Goal: Transaction & Acquisition: Purchase product/service

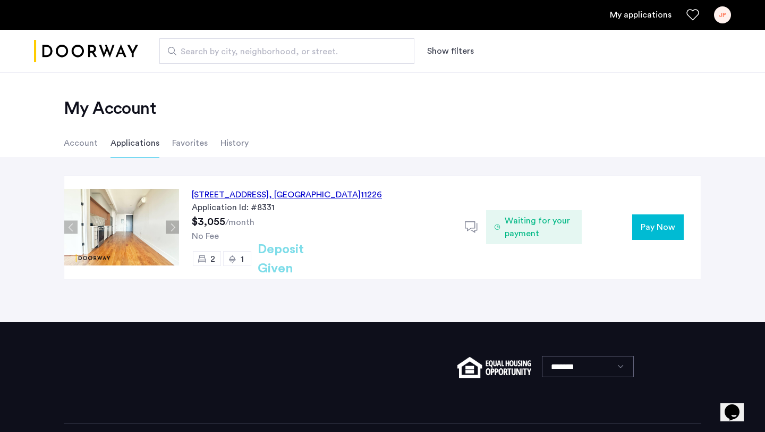
click at [550, 222] on span "Waiting for your payment" at bounding box center [539, 227] width 69 height 26
click at [650, 223] on span "Pay Now" at bounding box center [658, 227] width 35 height 13
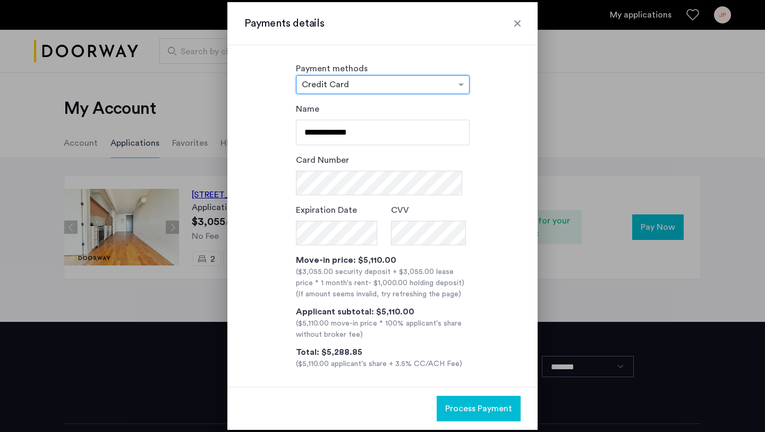
scroll to position [7, 0]
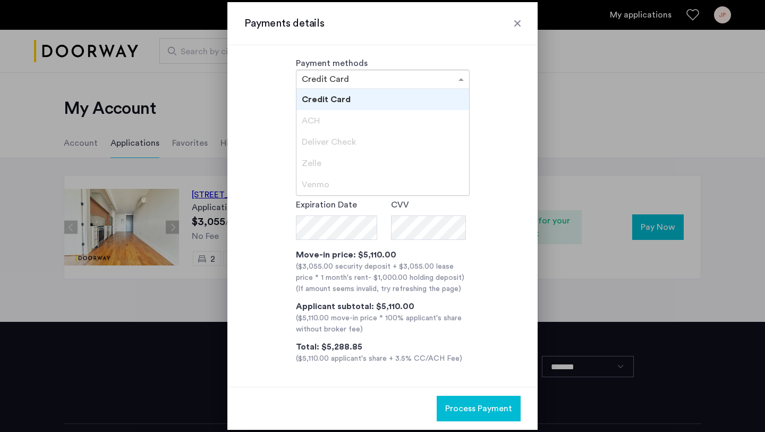
click at [311, 83] on div at bounding box center [383, 79] width 173 height 13
click at [312, 117] on span "ACH" at bounding box center [311, 120] width 18 height 9
click at [306, 119] on span "ACH" at bounding box center [311, 120] width 18 height 9
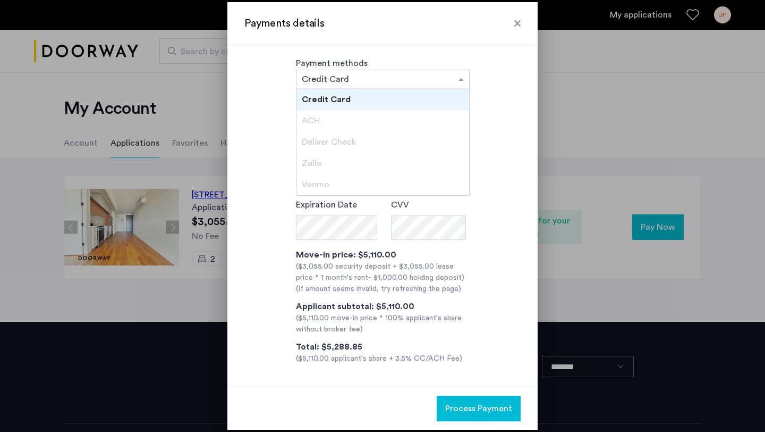
click at [277, 114] on div "**********" at bounding box center [383, 230] width 276 height 267
click at [313, 84] on div "× Credit Card" at bounding box center [383, 79] width 174 height 19
click at [320, 121] on div "ACH" at bounding box center [383, 120] width 173 height 21
click at [314, 163] on span "Zelle" at bounding box center [312, 163] width 20 height 9
click at [274, 81] on div "Payment methods × Credit Card Credit Card ACH Deliver Check [PERSON_NAME]" at bounding box center [383, 73] width 276 height 32
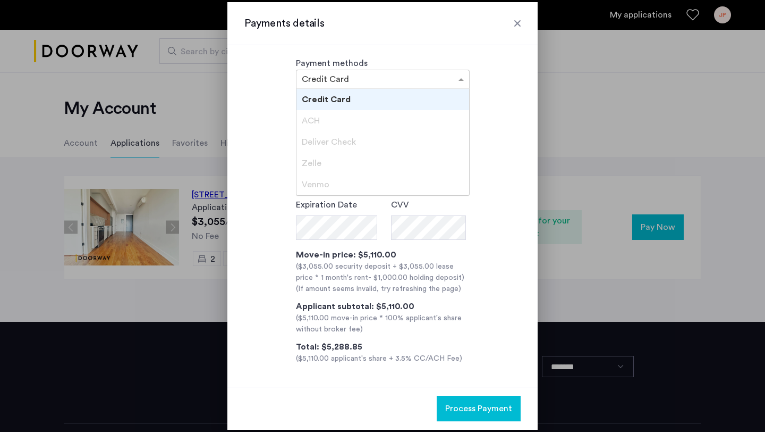
click at [324, 81] on input "text" at bounding box center [372, 79] width 141 height 9
click at [319, 91] on div "Credit Card" at bounding box center [383, 99] width 173 height 21
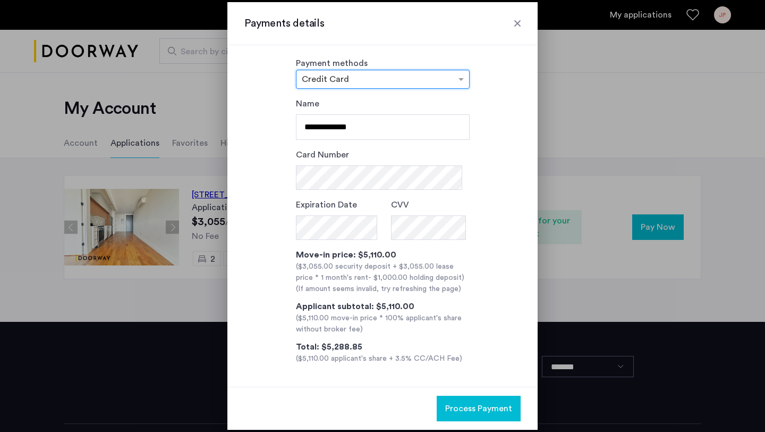
click at [319, 75] on input "text" at bounding box center [372, 79] width 141 height 9
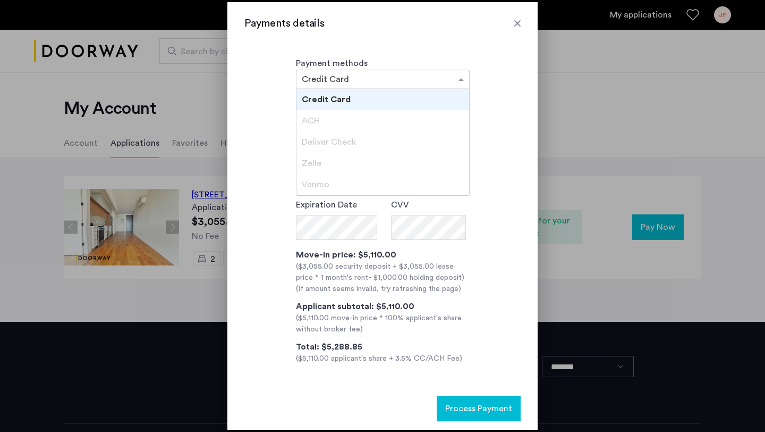
click at [319, 117] on div "ACH" at bounding box center [383, 120] width 173 height 21
click at [326, 89] on div "Credit Card" at bounding box center [383, 99] width 173 height 21
click at [324, 81] on input "text" at bounding box center [372, 79] width 141 height 9
click at [323, 119] on div "ACH" at bounding box center [383, 120] width 173 height 21
click at [271, 149] on div "**********" at bounding box center [383, 230] width 276 height 267
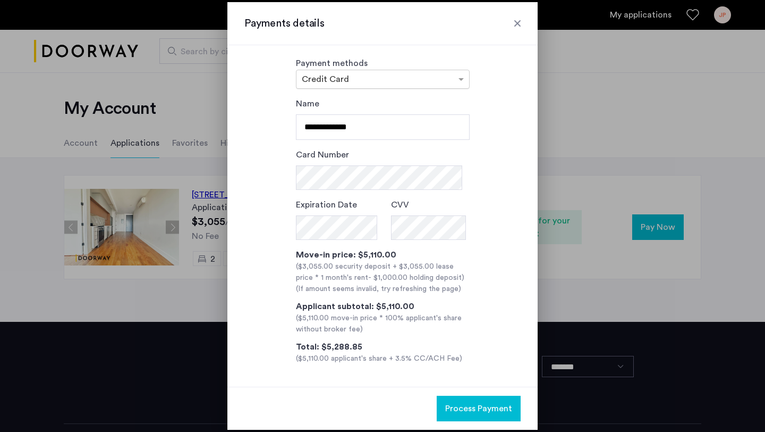
click at [318, 85] on div "× Credit Card" at bounding box center [383, 79] width 174 height 19
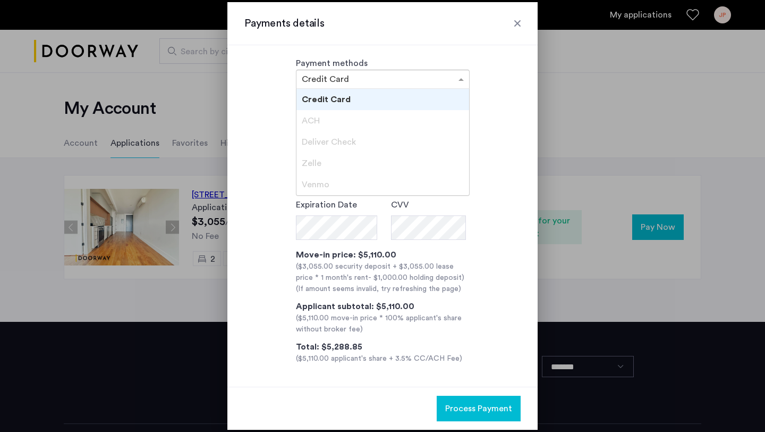
click at [320, 97] on span "Credit Card" at bounding box center [326, 99] width 49 height 9
click at [316, 85] on div "× Credit Card" at bounding box center [383, 79] width 174 height 19
click at [285, 89] on div "**********" at bounding box center [382, 215] width 310 height 341
click at [349, 79] on input "text" at bounding box center [372, 79] width 141 height 9
click at [324, 90] on div "Credit Card" at bounding box center [383, 99] width 173 height 21
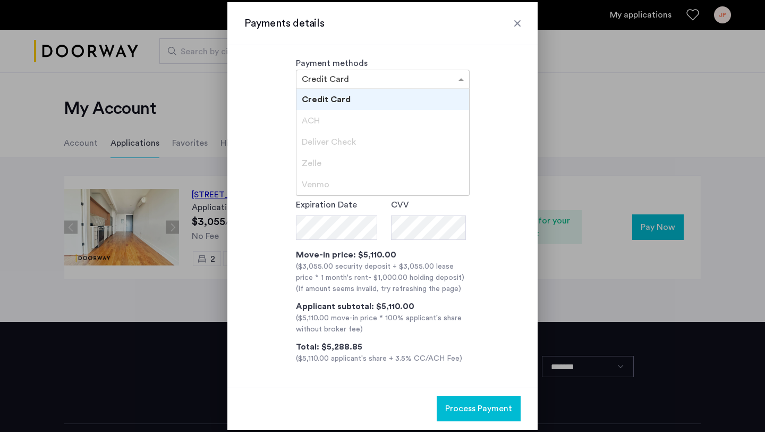
click at [365, 75] on input "text" at bounding box center [372, 79] width 141 height 9
click at [302, 118] on span "ACH" at bounding box center [311, 120] width 18 height 9
click at [309, 79] on input "text" at bounding box center [372, 79] width 141 height 9
click at [463, 78] on span at bounding box center [462, 79] width 13 height 13
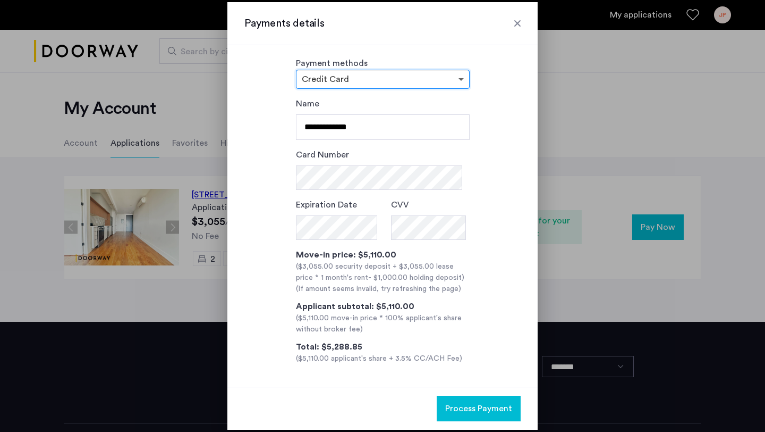
click at [463, 78] on span at bounding box center [462, 79] width 13 height 13
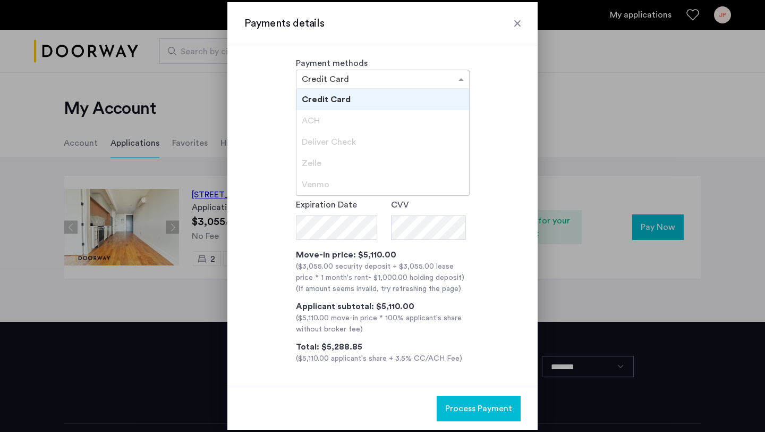
click at [316, 162] on span "Zelle" at bounding box center [312, 163] width 20 height 9
